Goal: Find specific page/section: Find specific page/section

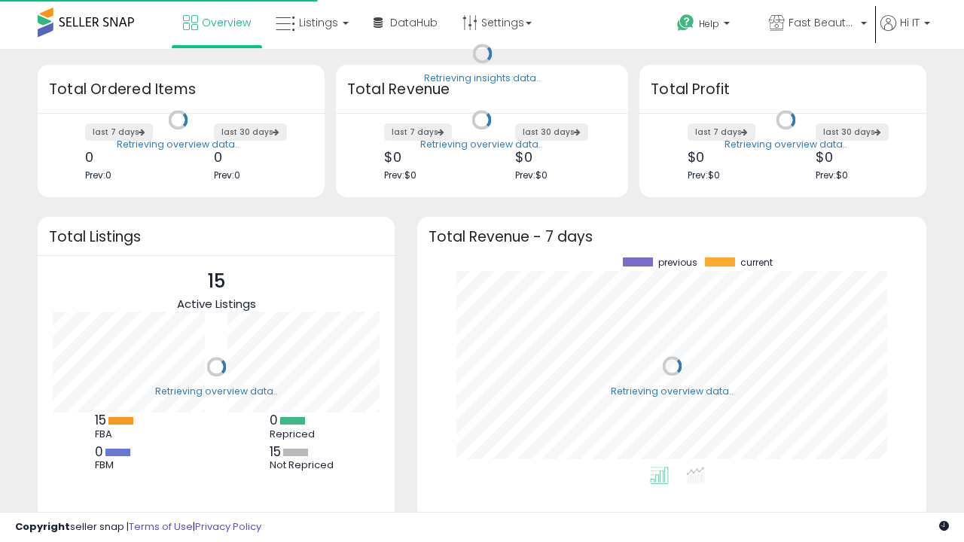
scroll to position [209, 479]
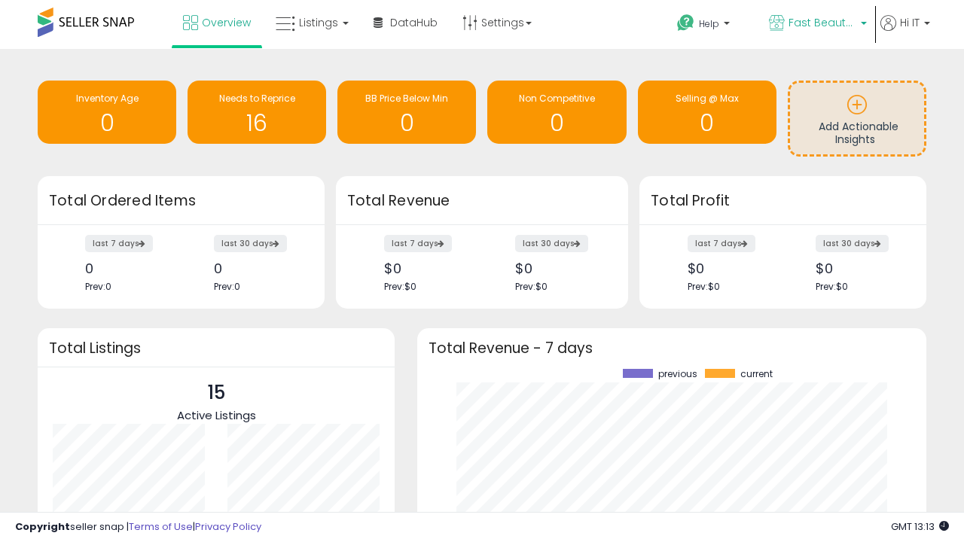
click at [817, 24] on span "Fast Beauty ([GEOGRAPHIC_DATA])" at bounding box center [823, 22] width 68 height 15
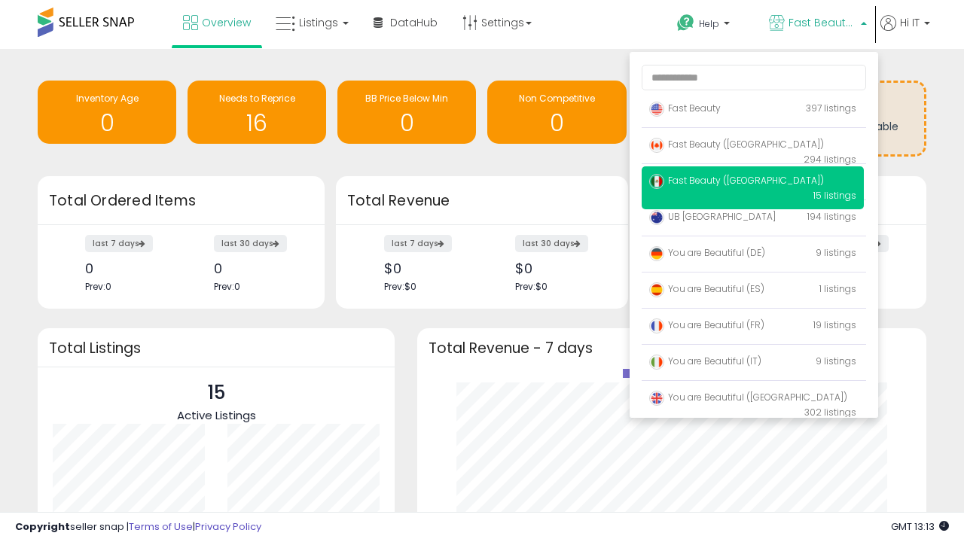
click at [753, 400] on span "You are Beautiful ([GEOGRAPHIC_DATA])" at bounding box center [748, 397] width 198 height 13
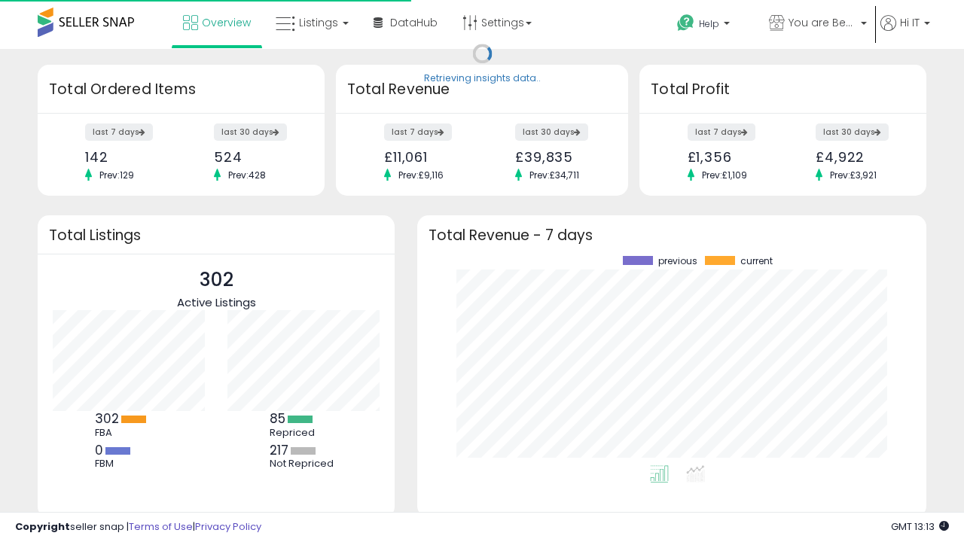
scroll to position [209, 479]
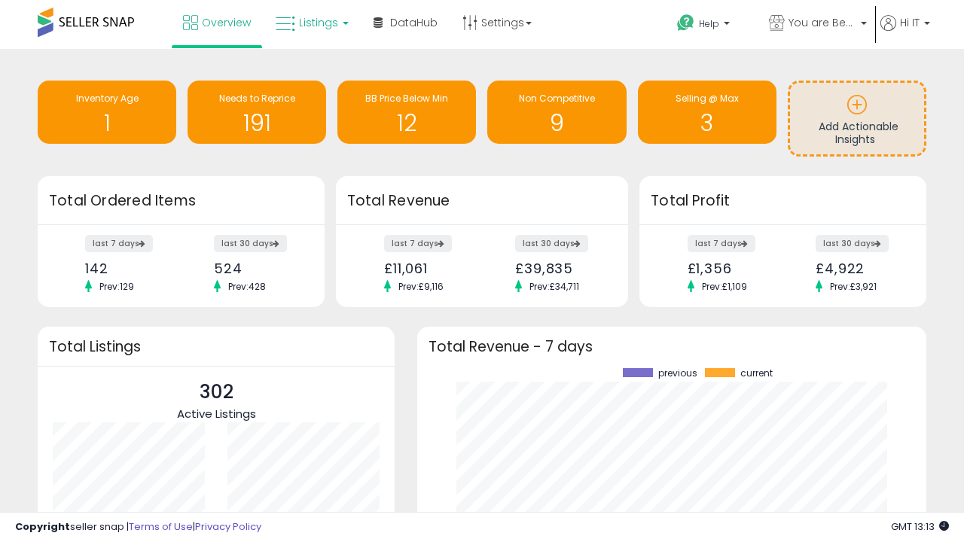
click at [310, 23] on span "Listings" at bounding box center [318, 22] width 39 height 15
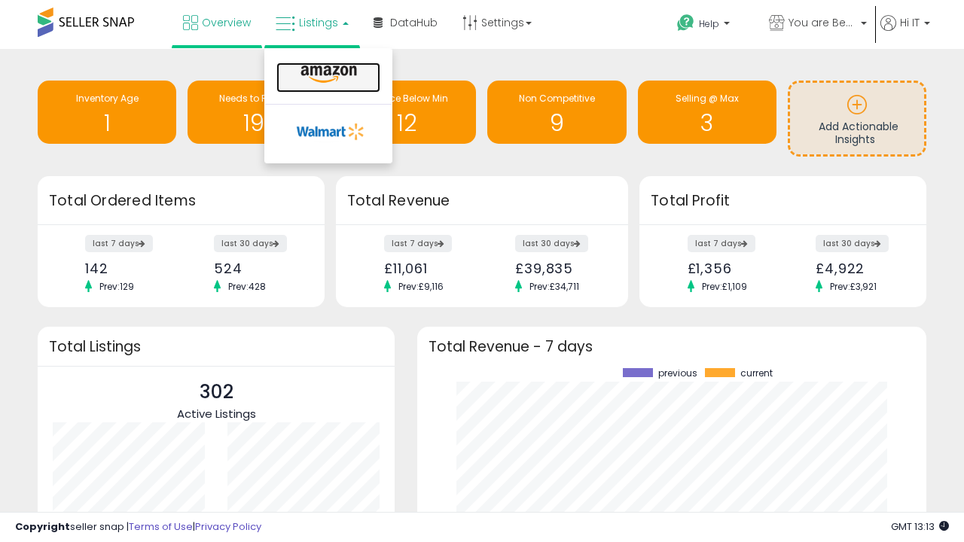
click at [327, 75] on icon at bounding box center [329, 75] width 66 height 20
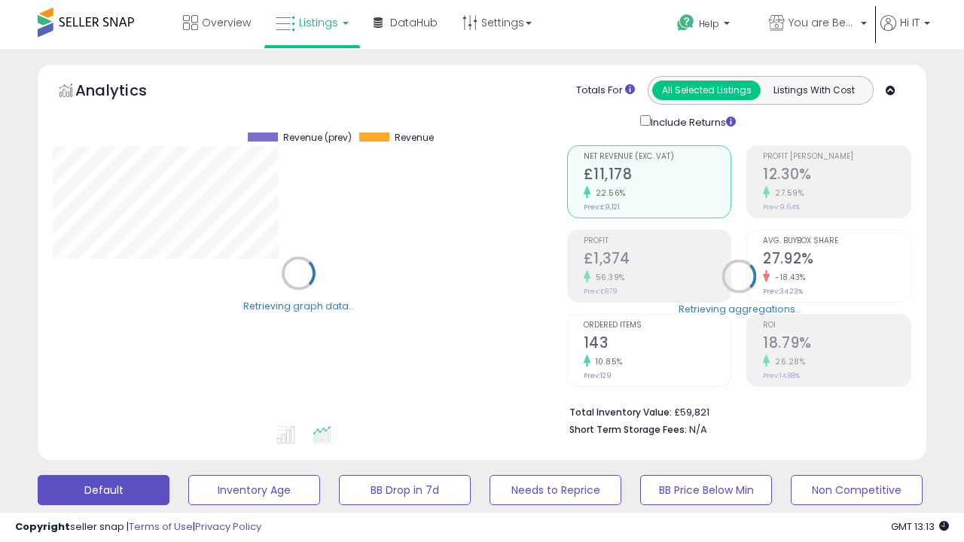
scroll to position [292, 0]
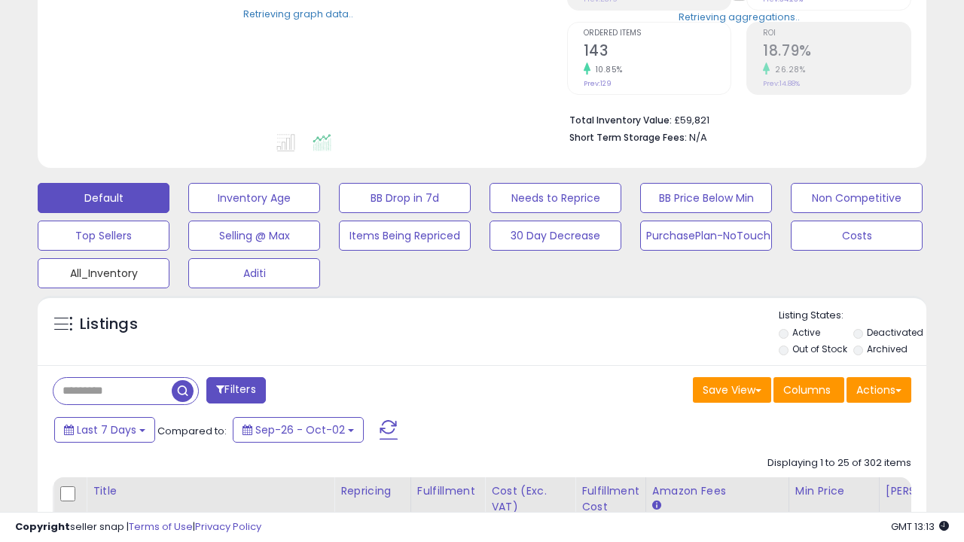
click at [103, 270] on button "All_Inventory" at bounding box center [104, 273] width 132 height 30
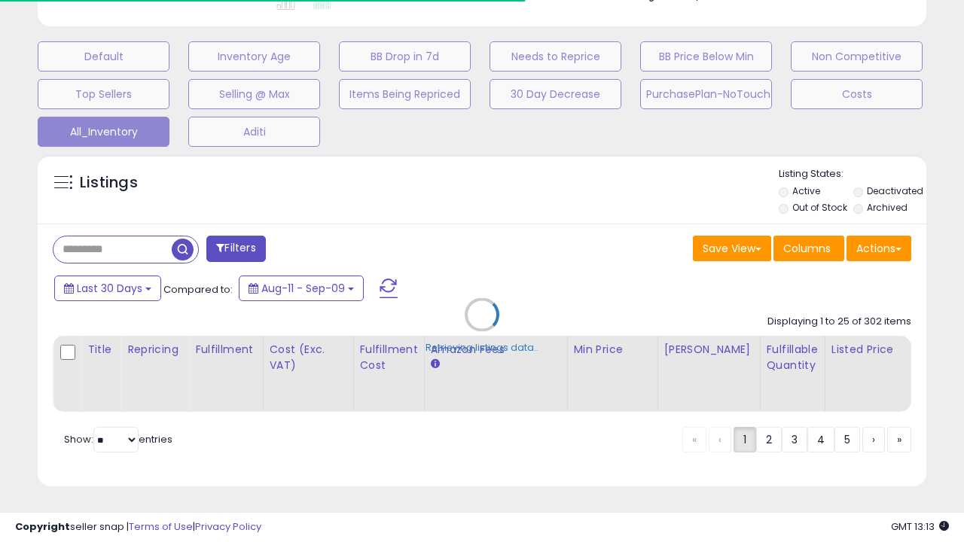
scroll to position [0, 11]
